Goal: Contribute content

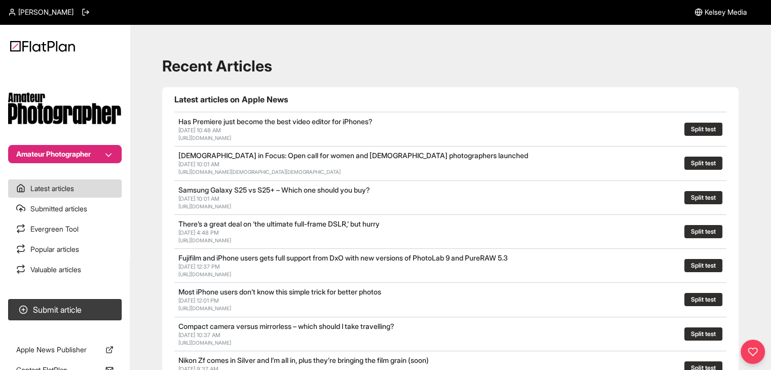
click at [89, 156] on button "Amateur Photographer" at bounding box center [64, 154] width 113 height 18
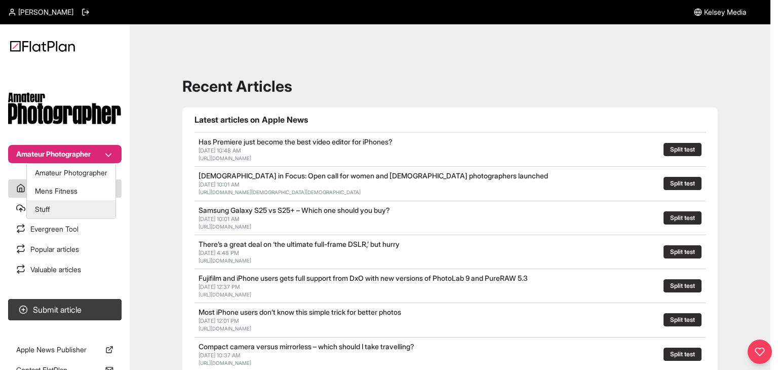
click at [84, 204] on button "Stuff" at bounding box center [71, 209] width 89 height 18
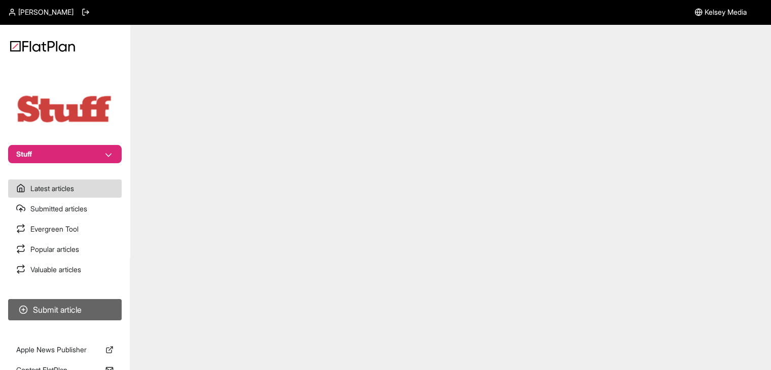
click at [100, 311] on button "Submit article" at bounding box center [64, 309] width 113 height 21
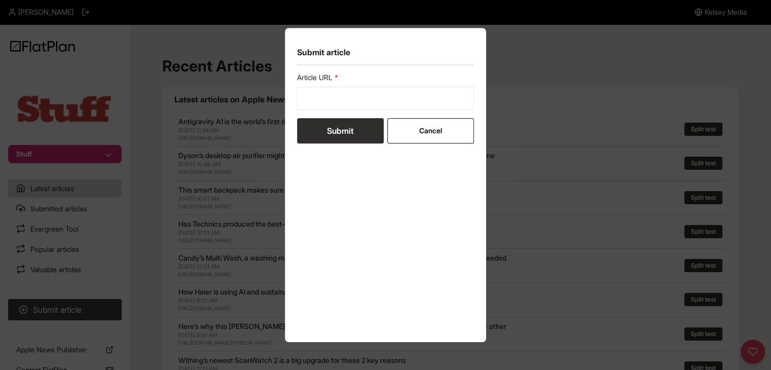
click at [329, 61] on header "Submit article" at bounding box center [385, 52] width 177 height 25
click at [328, 101] on input "url" at bounding box center [385, 98] width 177 height 23
paste input "[URL][DOMAIN_NAME]"
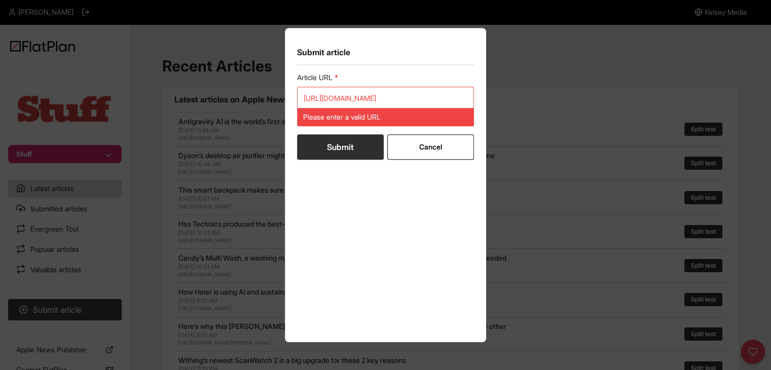
click at [332, 133] on form "Article URL [URL][DOMAIN_NAME] Please enter a valid URL Submit Cancel" at bounding box center [385, 115] width 177 height 87
click at [316, 102] on input "https://www.stuff.tv/features/ranked-every-iphone-in-order-greatness/" at bounding box center [385, 98] width 177 height 23
paste input "url"
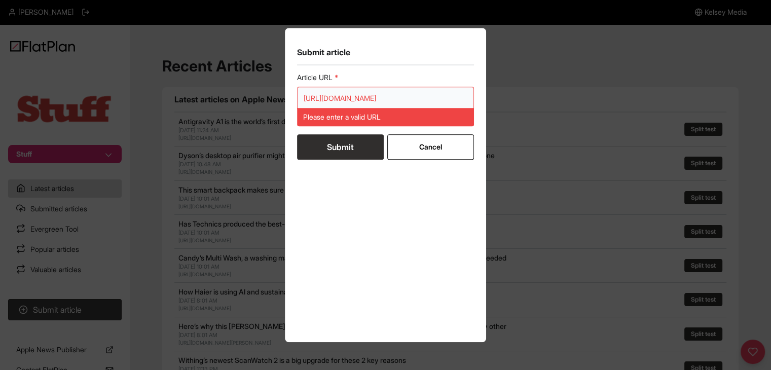
scroll to position [0, 74]
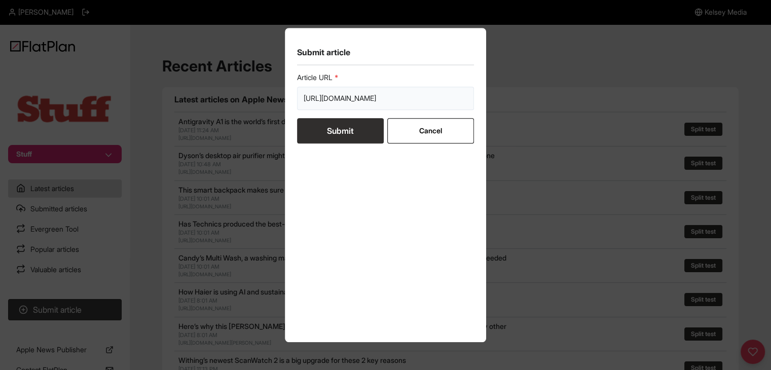
type input "https://www.stuff.tv/features/ranked-every-iphone-in-order-greatness/"
click at [317, 130] on button "Submit" at bounding box center [340, 130] width 87 height 25
